Goal: Navigation & Orientation: Go to known website

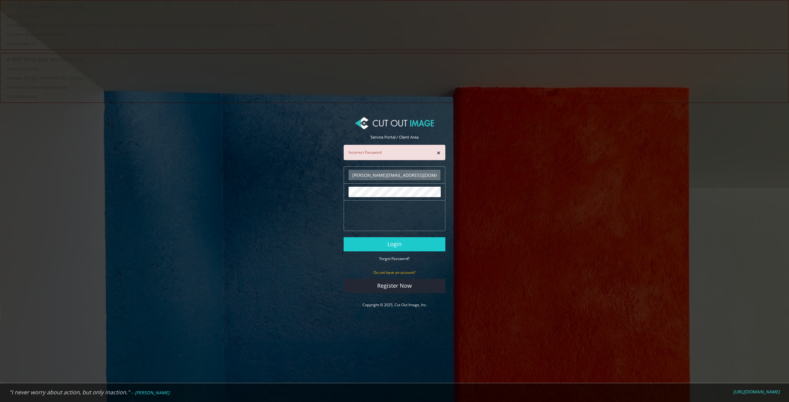
click at [343, 237] on button "Login" at bounding box center [394, 244] width 102 height 14
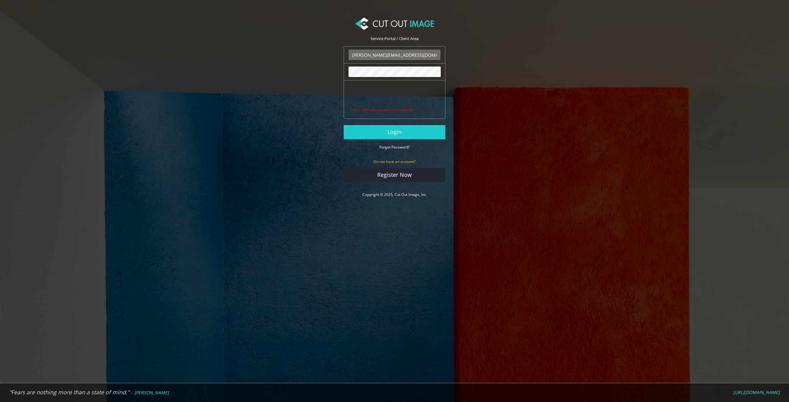
click at [343, 125] on button "Login" at bounding box center [394, 132] width 102 height 14
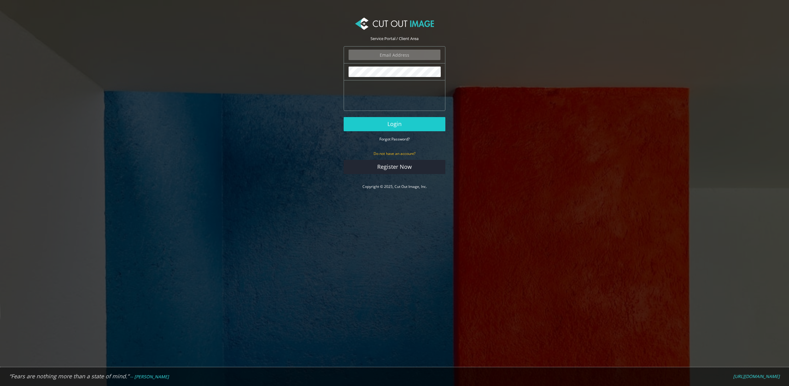
click at [387, 58] on input "email" at bounding box center [394, 55] width 92 height 10
type input "[PERSON_NAME][EMAIL_ADDRESS][DOMAIN_NAME]"
drag, startPoint x: 401, startPoint y: 54, endPoint x: 408, endPoint y: 56, distance: 6.6
click at [401, 54] on input "[PERSON_NAME][EMAIL_ADDRESS][DOMAIN_NAME]" at bounding box center [394, 55] width 92 height 10
click at [408, 54] on input "[PERSON_NAME][EMAIL_ADDRESS][DOMAIN_NAME]" at bounding box center [394, 55] width 92 height 10
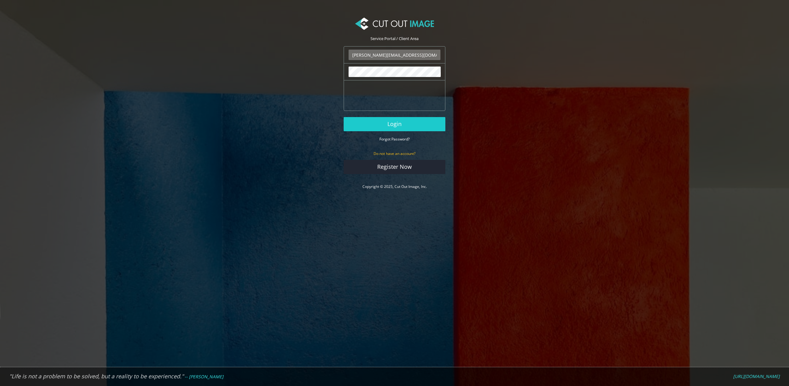
click at [419, 55] on input "[PERSON_NAME][EMAIL_ADDRESS][DOMAIN_NAME]" at bounding box center [394, 55] width 92 height 10
click at [343, 117] on button "Login" at bounding box center [394, 124] width 102 height 14
